Goal: Information Seeking & Learning: Learn about a topic

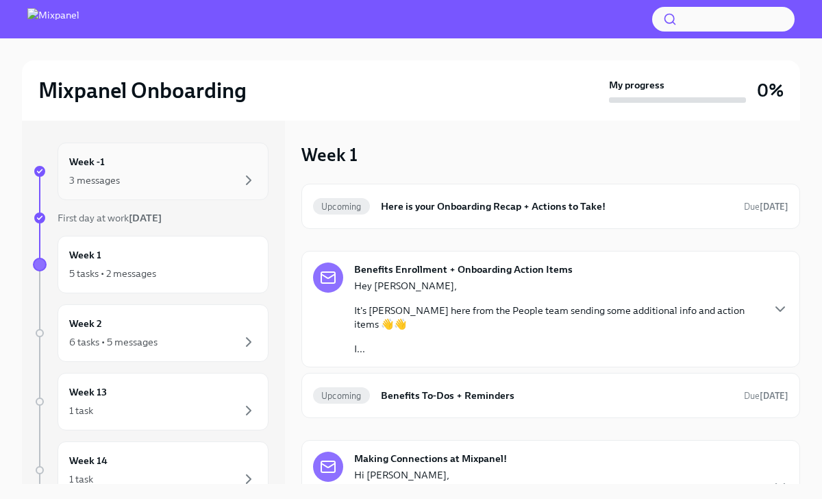
click at [166, 188] on div "3 messages" at bounding box center [163, 180] width 188 height 16
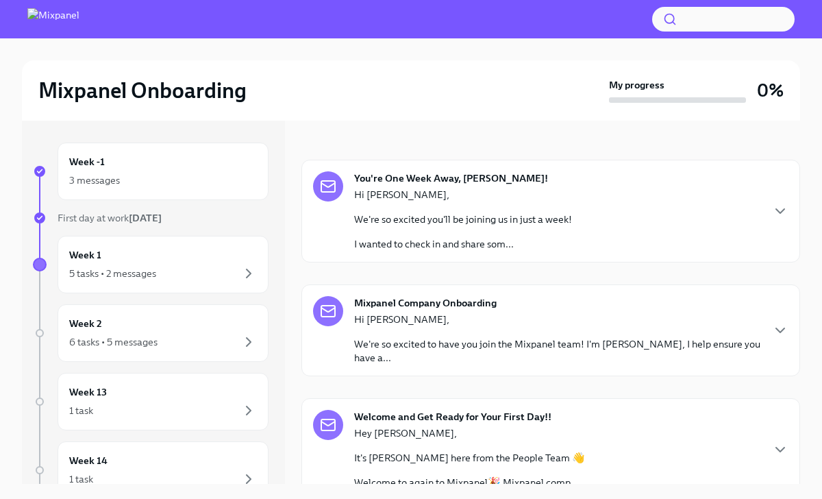
scroll to position [175, 0]
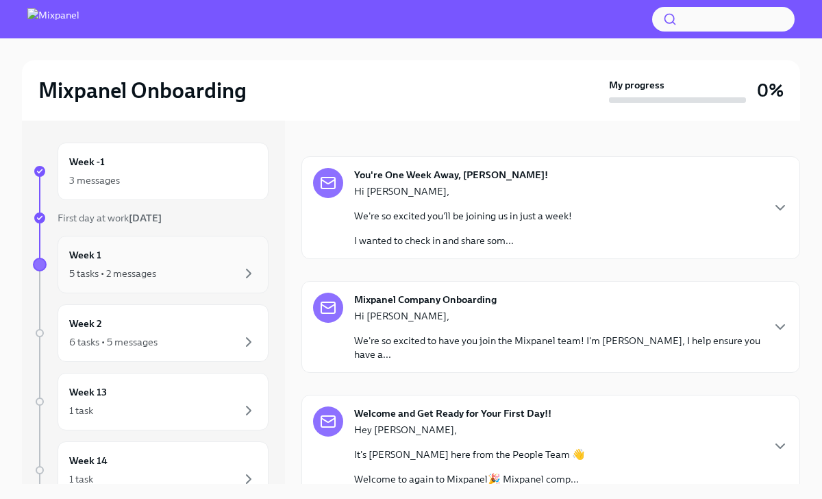
click at [254, 263] on div "Week 1 5 tasks • 2 messages" at bounding box center [163, 264] width 188 height 34
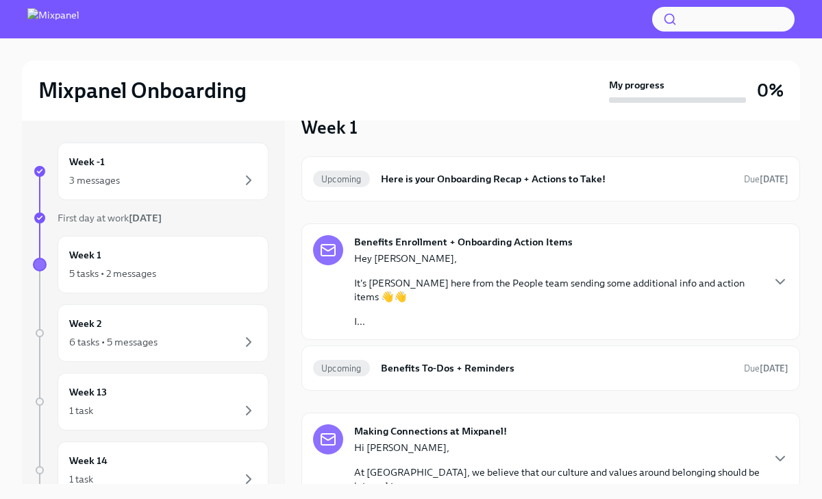
click at [564, 250] on div "Benefits Enrollment + Onboarding Action Items Hey [PERSON_NAME], It's [PERSON_N…" at bounding box center [557, 281] width 407 height 93
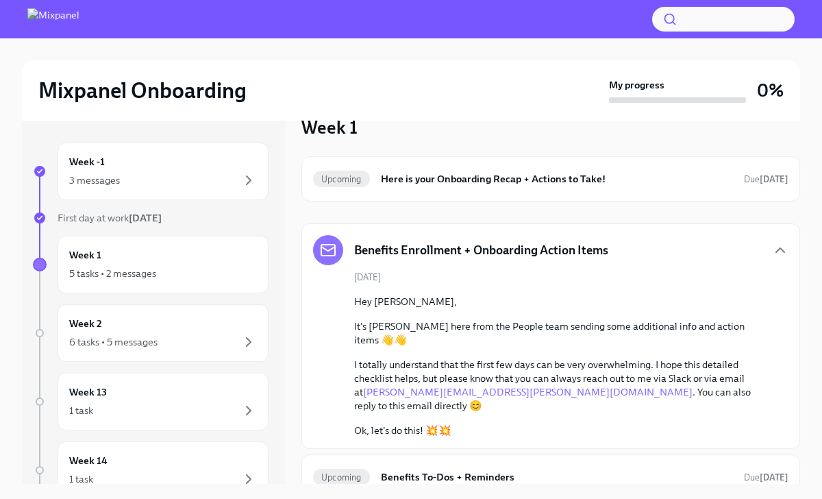
click at [563, 243] on h5 "Benefits Enrollment + Onboarding Action Items" at bounding box center [481, 250] width 254 height 16
click at [558, 187] on div "Upcoming Here is your Onboarding Recap + Actions to Take! Due [DATE]" at bounding box center [550, 179] width 475 height 22
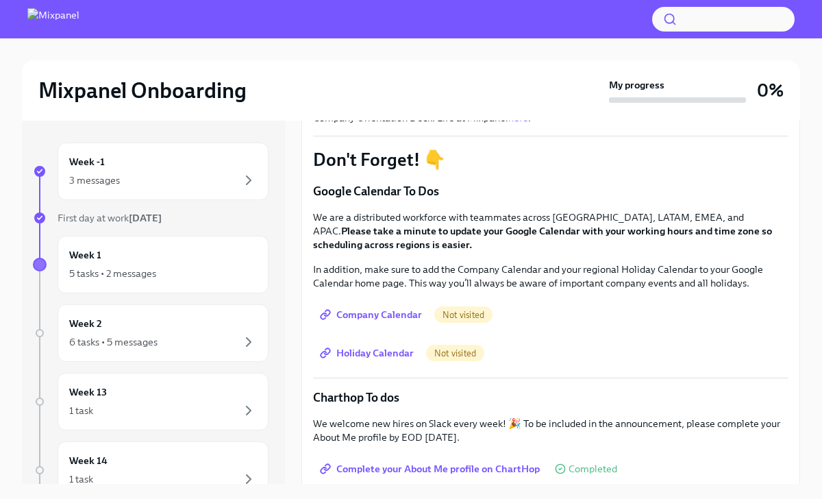
scroll to position [175, 0]
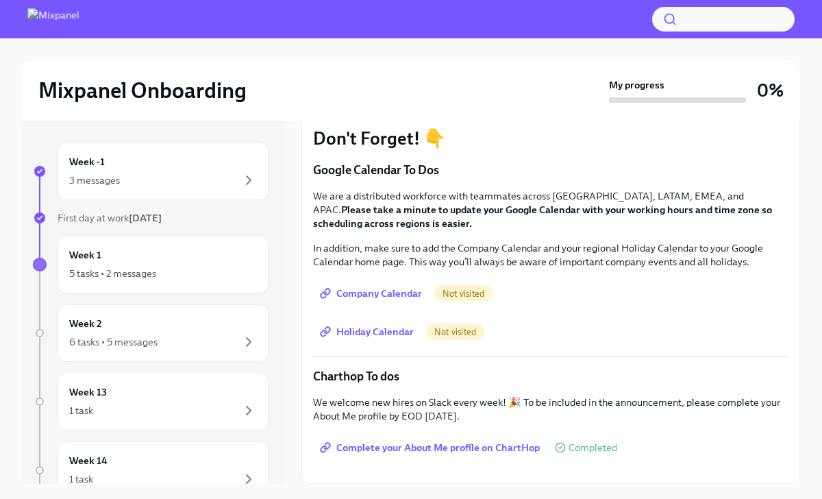
click at [381, 295] on span "Company Calendar" at bounding box center [372, 293] width 99 height 14
click at [384, 328] on span "Holiday Calendar" at bounding box center [368, 332] width 91 height 14
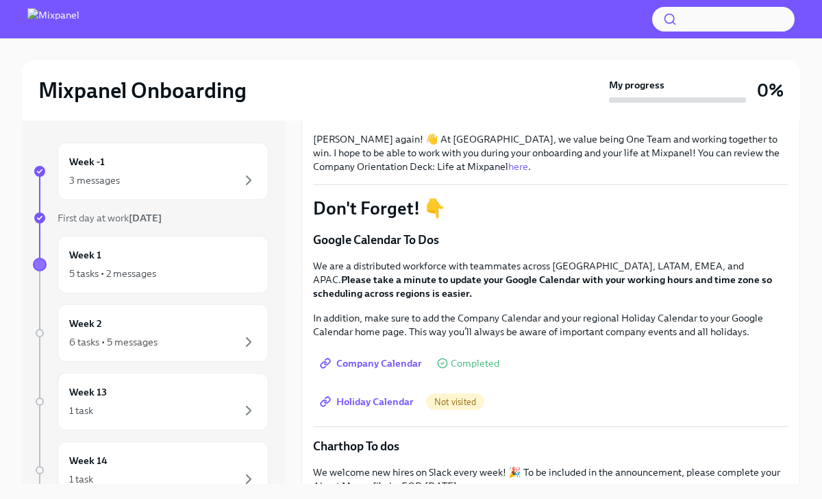
scroll to position [107, 0]
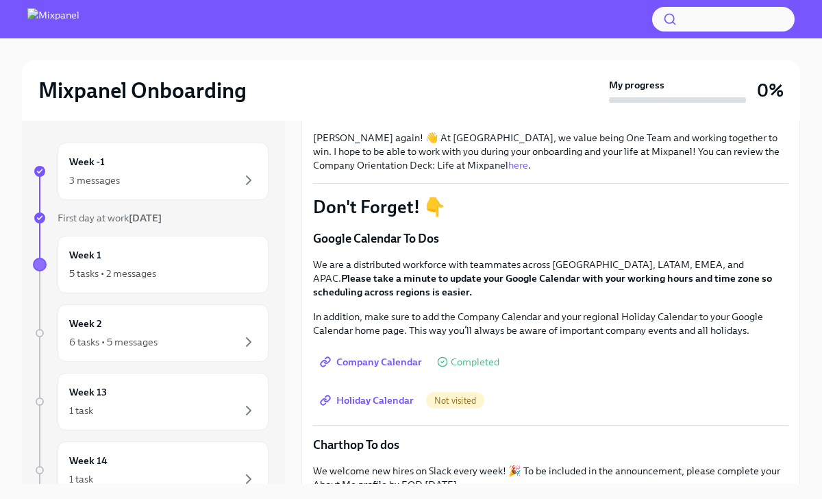
click at [431, 261] on p "We are a distributed workforce with teammates across [GEOGRAPHIC_DATA], LATAM, …" at bounding box center [550, 278] width 475 height 41
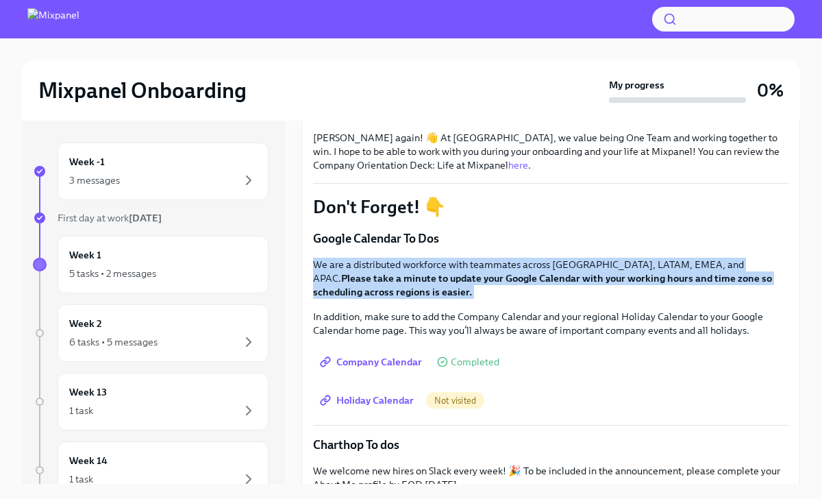
click at [431, 261] on p "We are a distributed workforce with teammates across [GEOGRAPHIC_DATA], LATAM, …" at bounding box center [550, 278] width 475 height 41
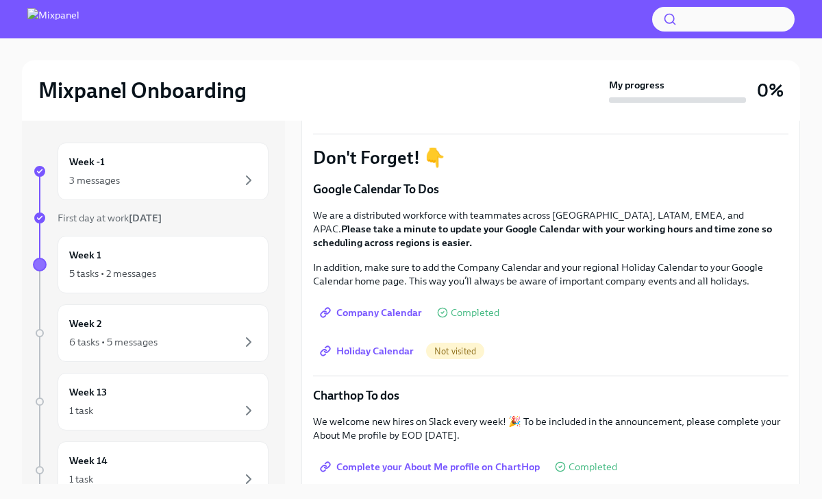
scroll to position [158, 0]
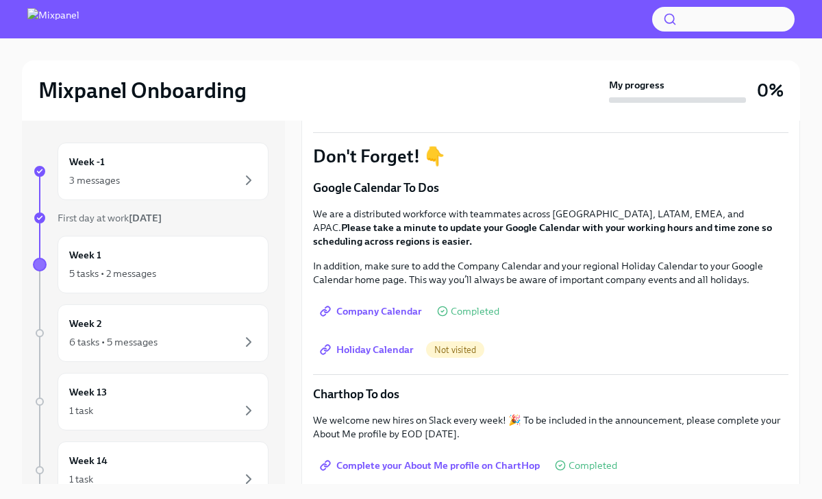
click at [393, 352] on span "Holiday Calendar" at bounding box center [368, 350] width 91 height 14
